Goal: Task Accomplishment & Management: Manage account settings

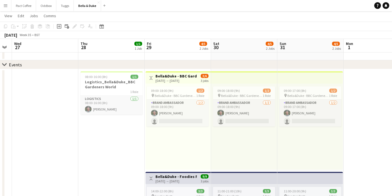
scroll to position [19, 0]
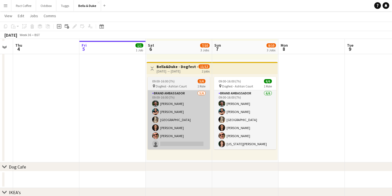
scroll to position [231, 0]
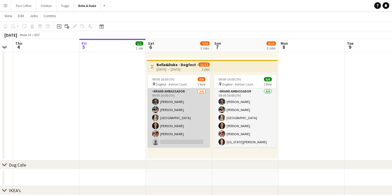
click at [164, 115] on app-card-role "Brand Ambassador [DATE] 09:00-16:00 (7h) [PERSON_NAME] [PERSON_NAME] Mat Castle…" at bounding box center [179, 117] width 62 height 59
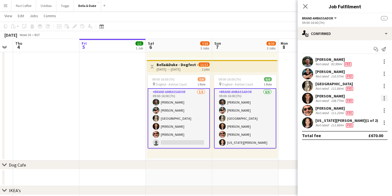
click at [384, 98] on div at bounding box center [384, 98] width 1 height 1
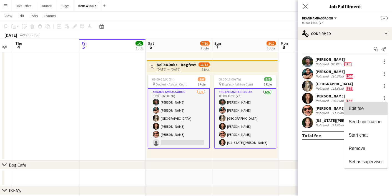
click at [371, 109] on span "Edit fee" at bounding box center [366, 108] width 34 height 5
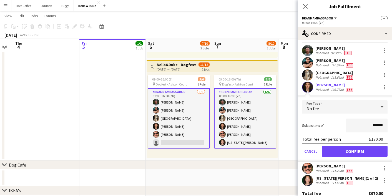
scroll to position [13, 0]
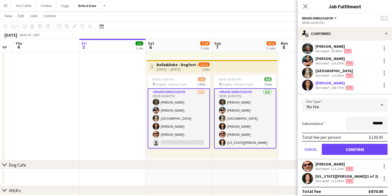
click at [101, 135] on app-date-cell "In progress 08:00-16:00 (8h) 1/1 Logistics_Bella&Duke_Lancashire Game and Count…" at bounding box center [112, 9] width 66 height 304
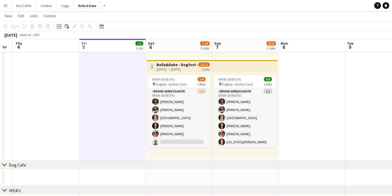
click at [167, 64] on h3 "Bella&Duke - Dogfest - Ashton Court" at bounding box center [177, 64] width 41 height 5
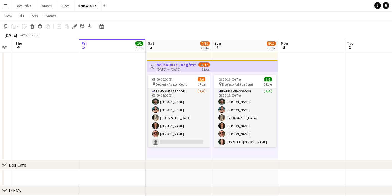
scroll to position [0, 0]
